Goal: Register for event/course

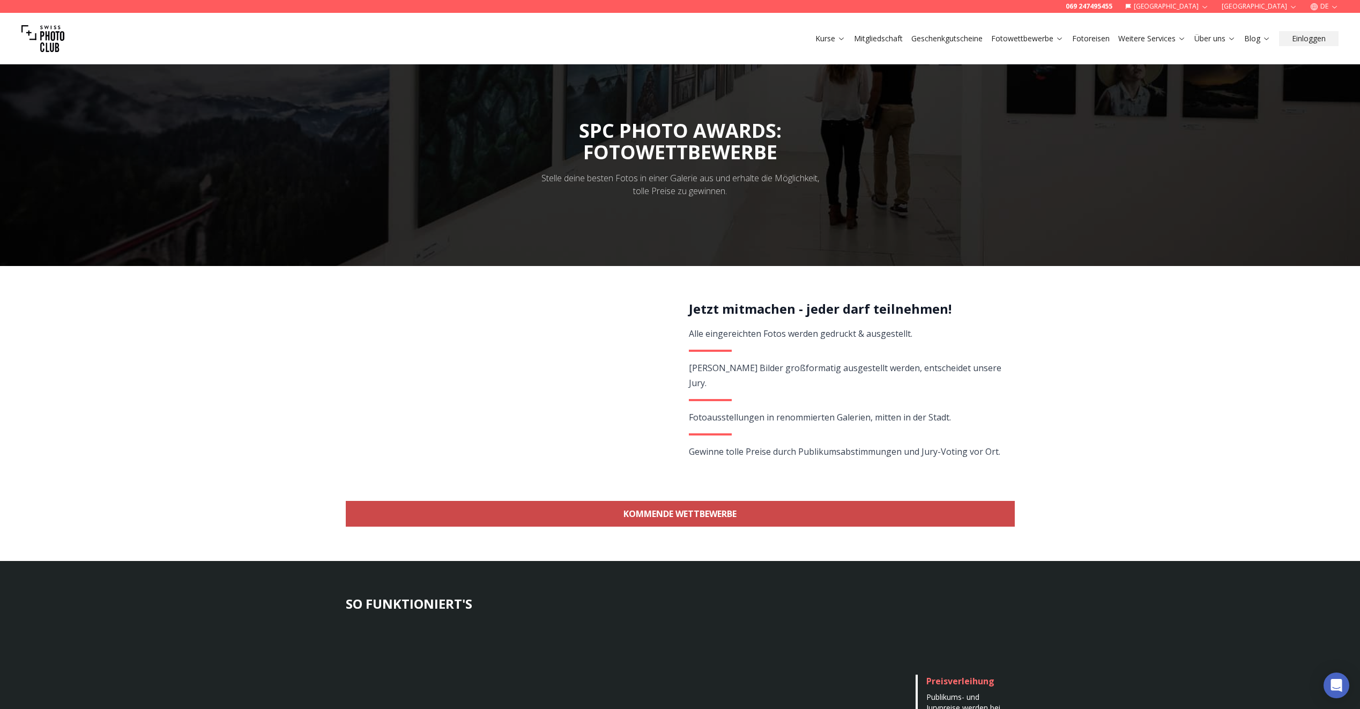
click at [706, 516] on link "KOMMENDE WETTBEWERBE" at bounding box center [680, 514] width 669 height 26
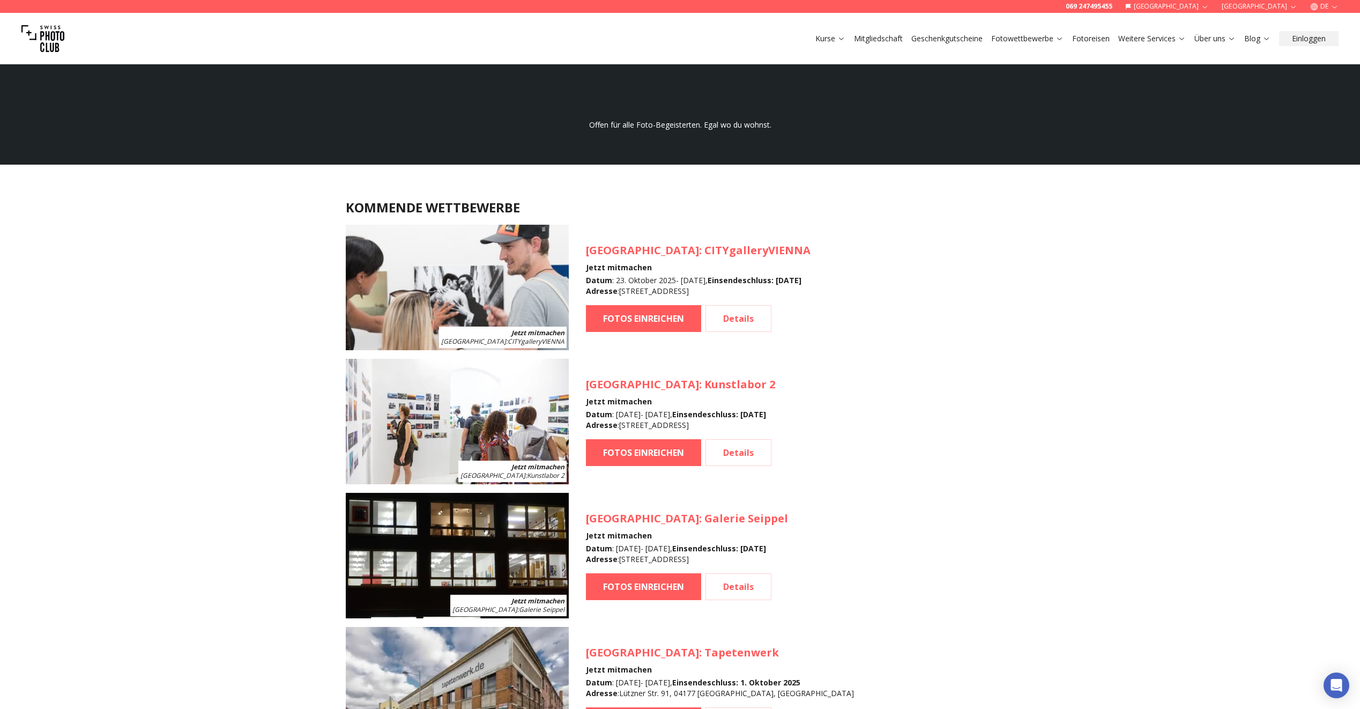
scroll to position [1018, 0]
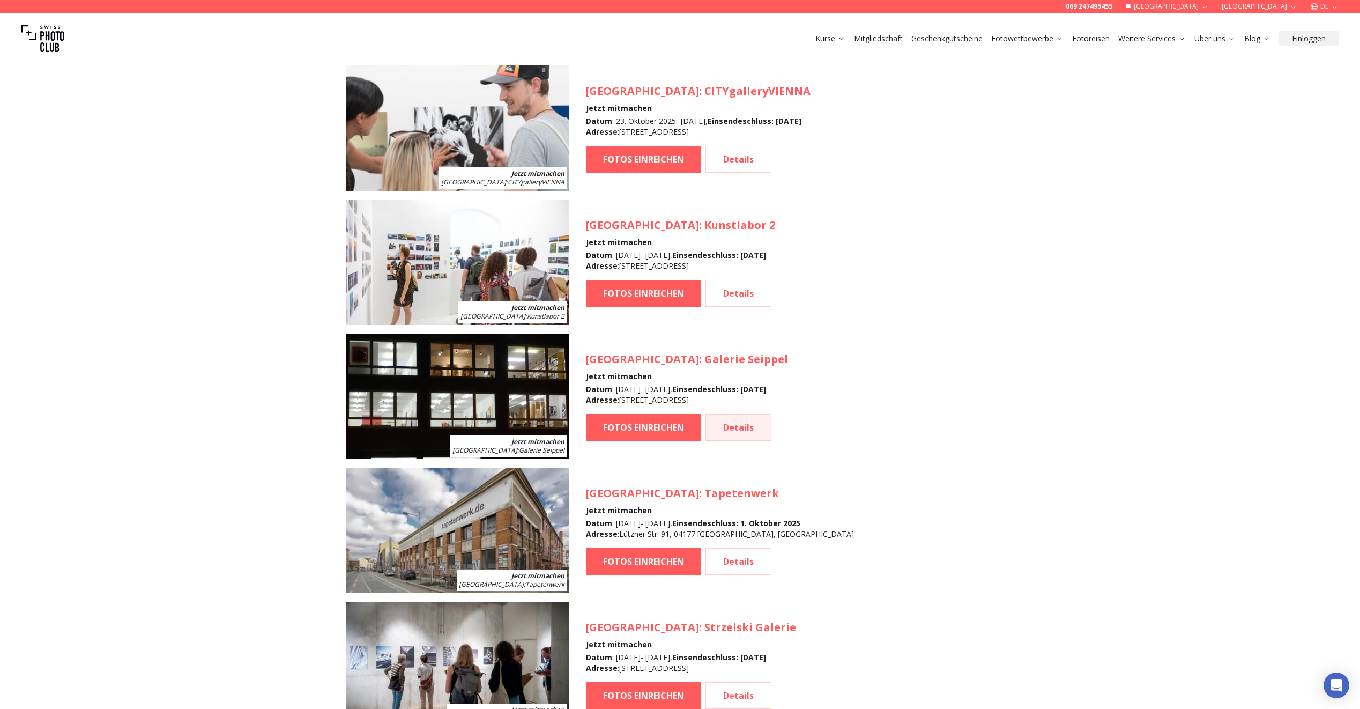
click at [735, 424] on link "Details" at bounding box center [738, 427] width 66 height 27
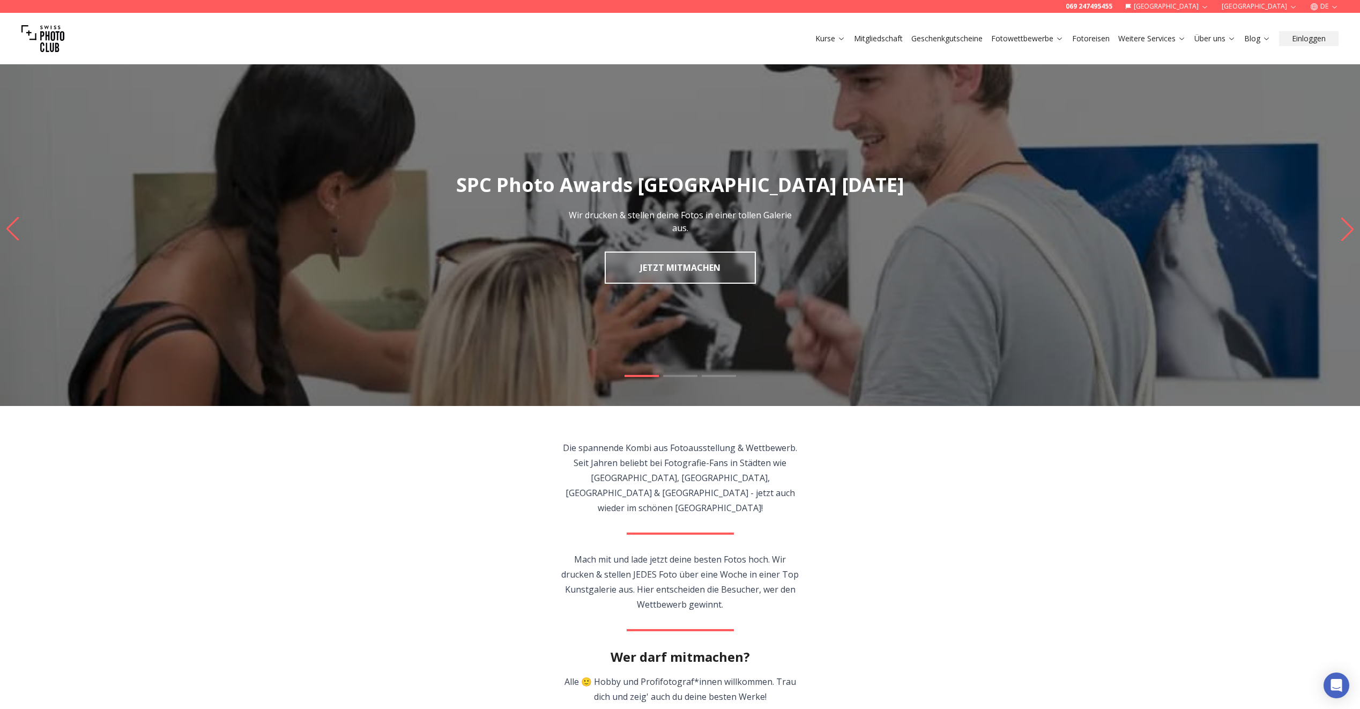
click at [667, 272] on link "JETZT MITMACHEN" at bounding box center [680, 267] width 151 height 32
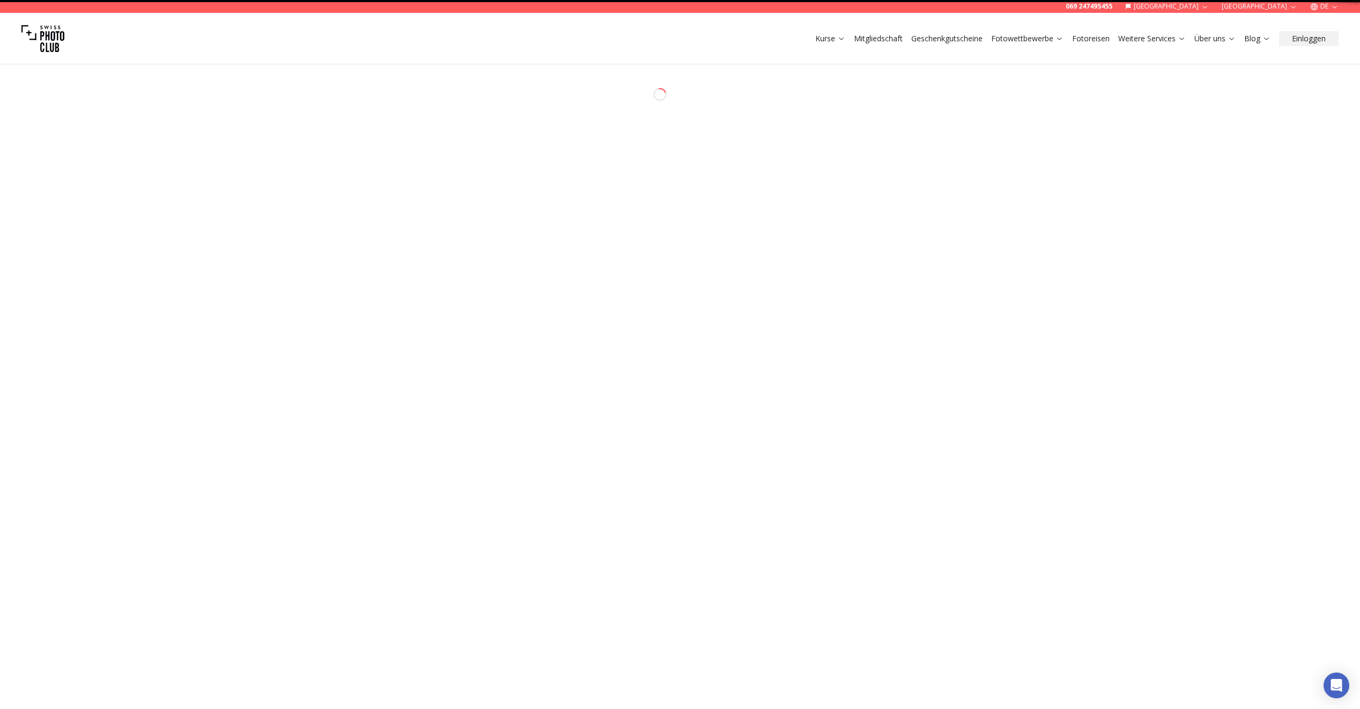
select select "*******"
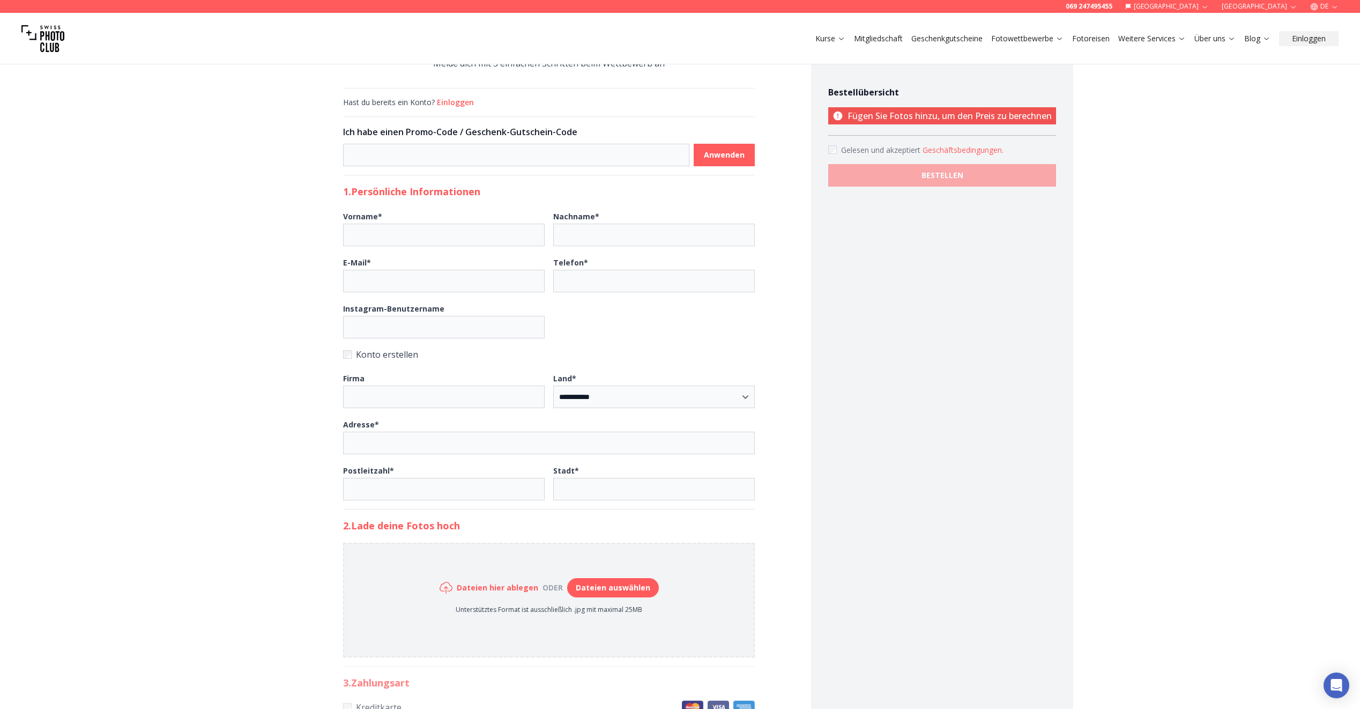
scroll to position [214, 0]
